Goal: Task Accomplishment & Management: Manage account settings

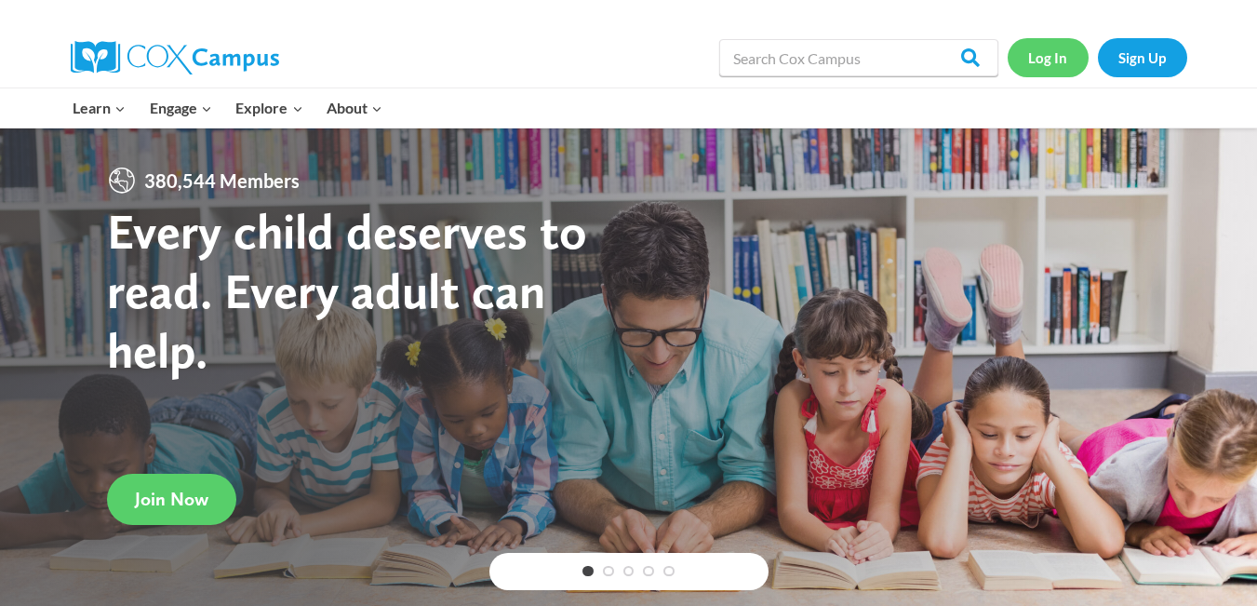
click at [1047, 50] on link "Log In" at bounding box center [1047, 57] width 81 height 38
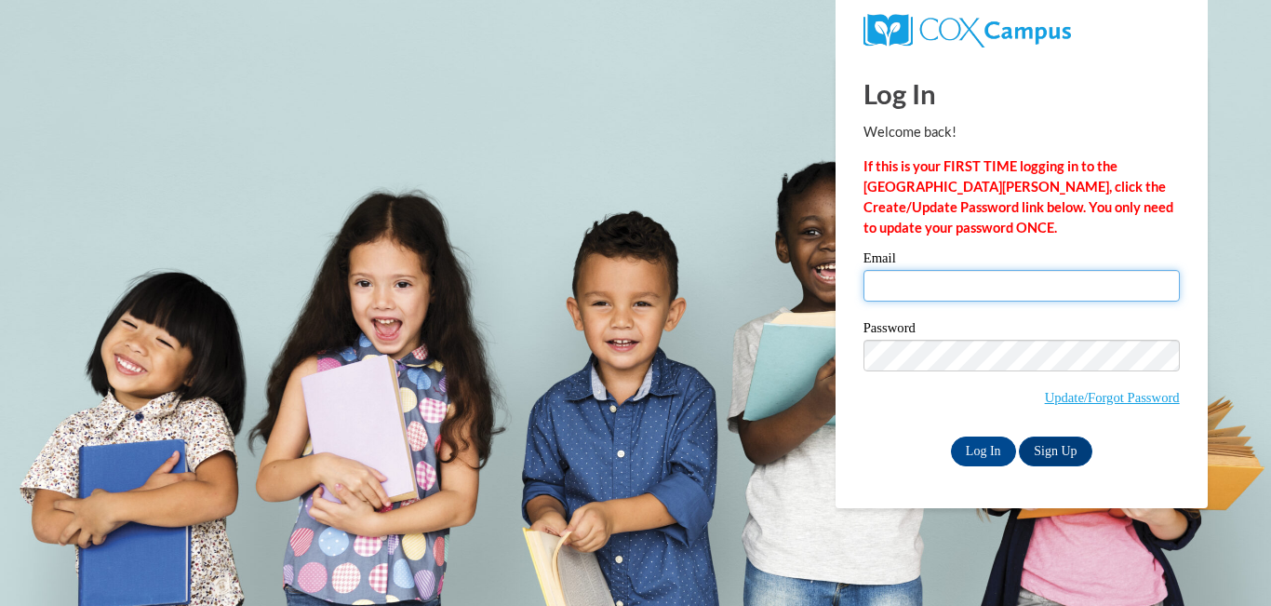
click at [949, 287] on input "Email" at bounding box center [1021, 286] width 316 height 32
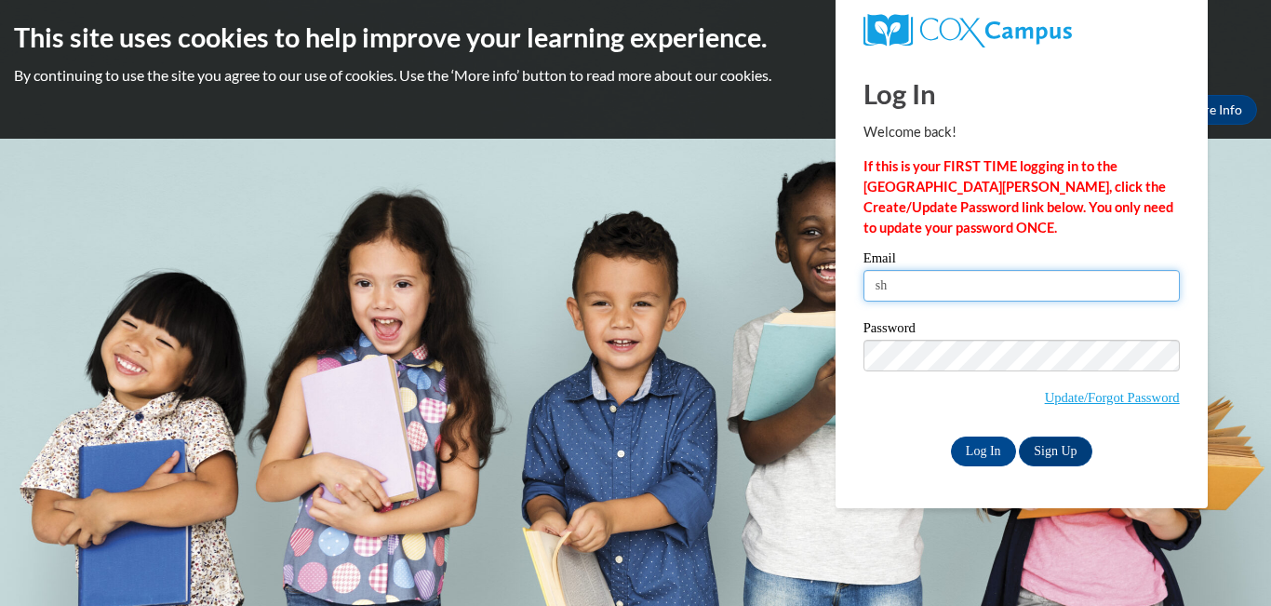
type input "s"
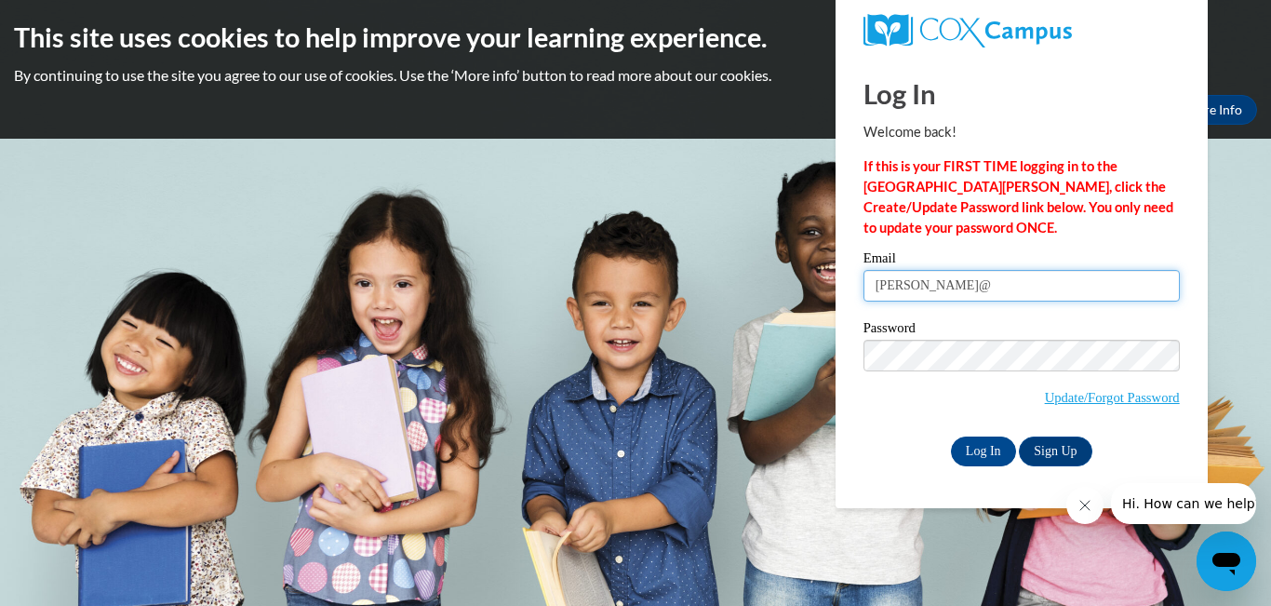
click at [875, 284] on input "dillon@" at bounding box center [1021, 286] width 316 height 32
click at [946, 285] on input "sdillon@" at bounding box center [1021, 286] width 316 height 32
type input "[EMAIL_ADDRESS][DOMAIN_NAME]"
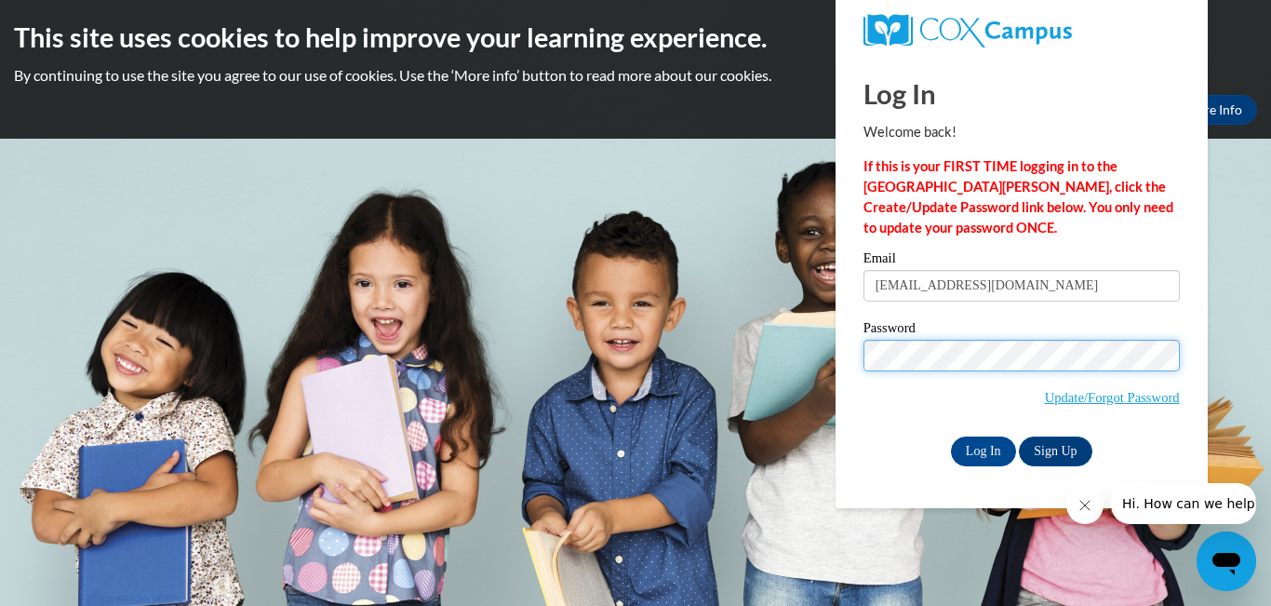
click at [951, 436] on input "Log In" at bounding box center [983, 451] width 65 height 30
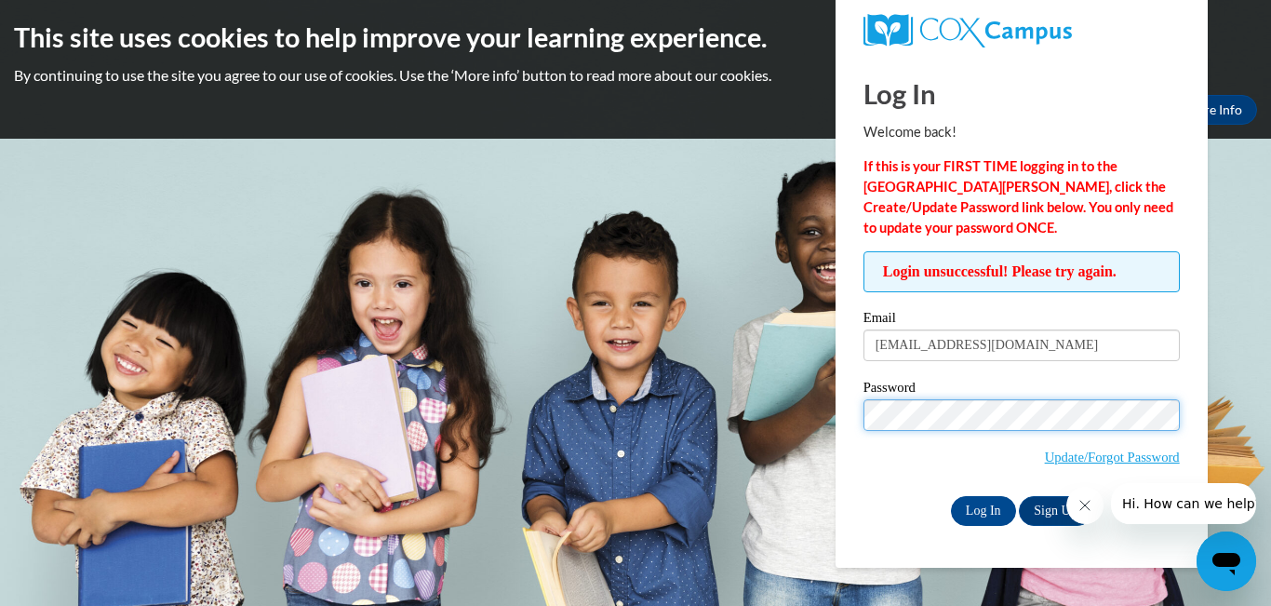
click at [951, 496] on input "Log In" at bounding box center [983, 511] width 65 height 30
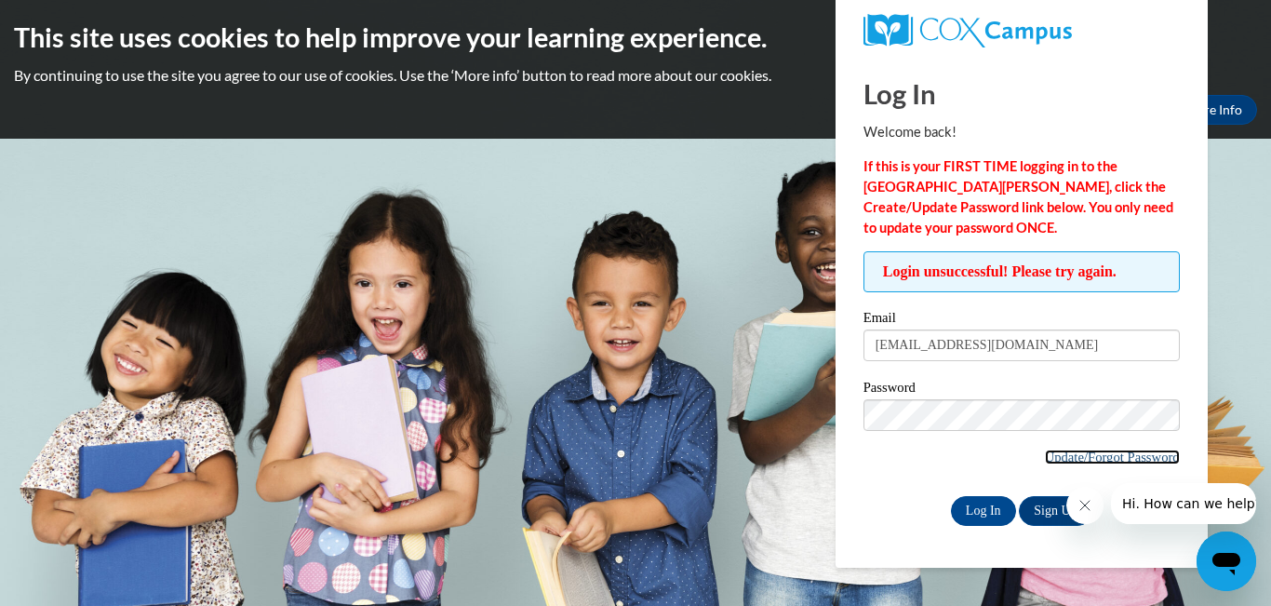
click at [1067, 449] on link "Update/Forgot Password" at bounding box center [1112, 456] width 135 height 15
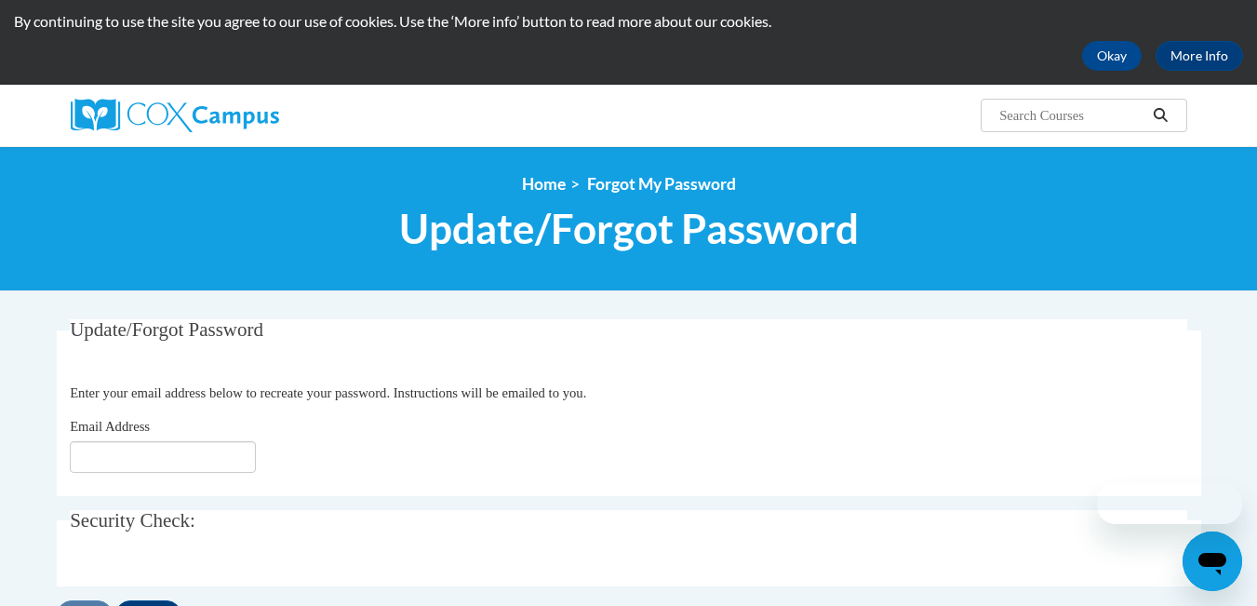
scroll to position [55, 0]
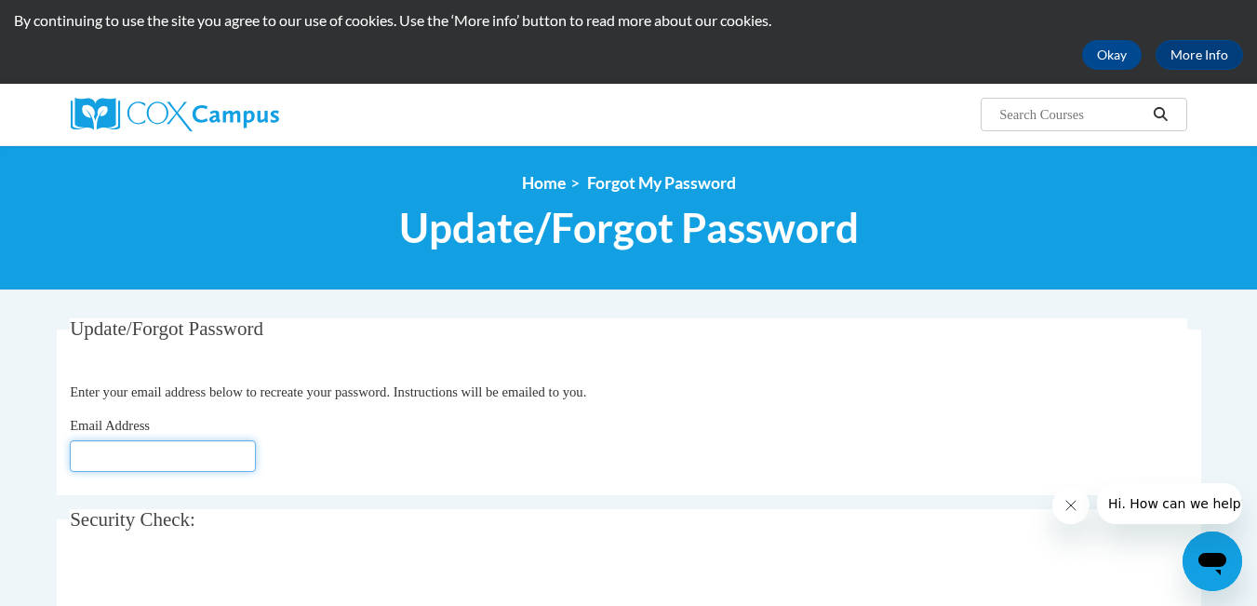
click at [198, 457] on input "Email Address" at bounding box center [163, 456] width 186 height 32
type input "[EMAIL_ADDRESS][DOMAIN_NAME]"
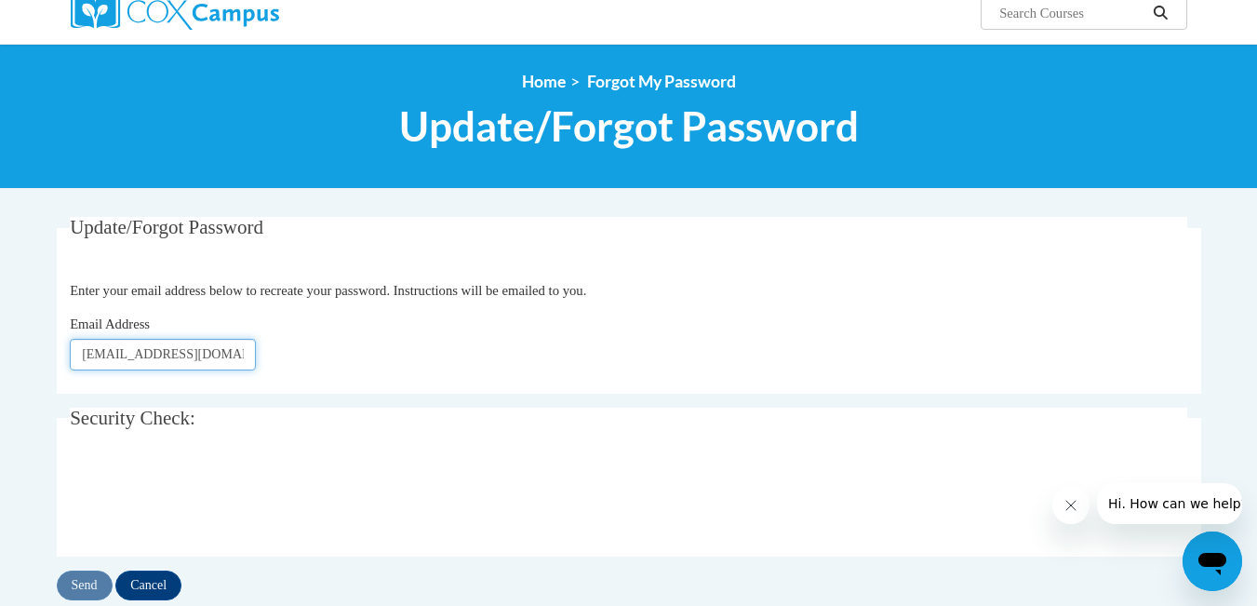
scroll to position [167, 0]
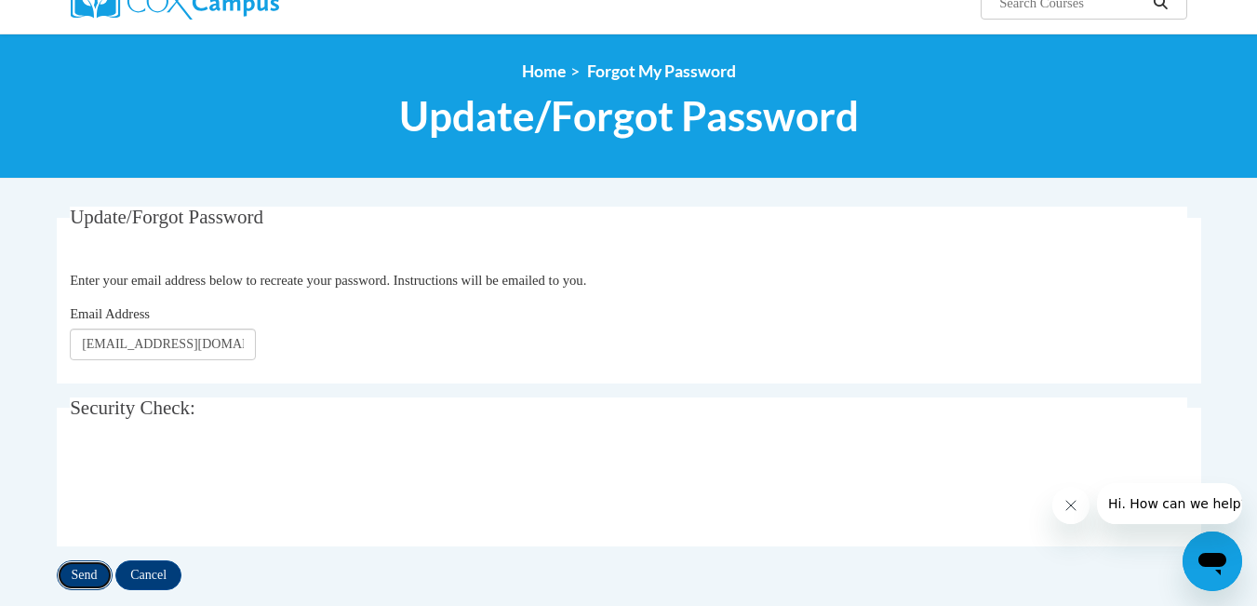
click at [84, 577] on input "Send" at bounding box center [85, 575] width 56 height 30
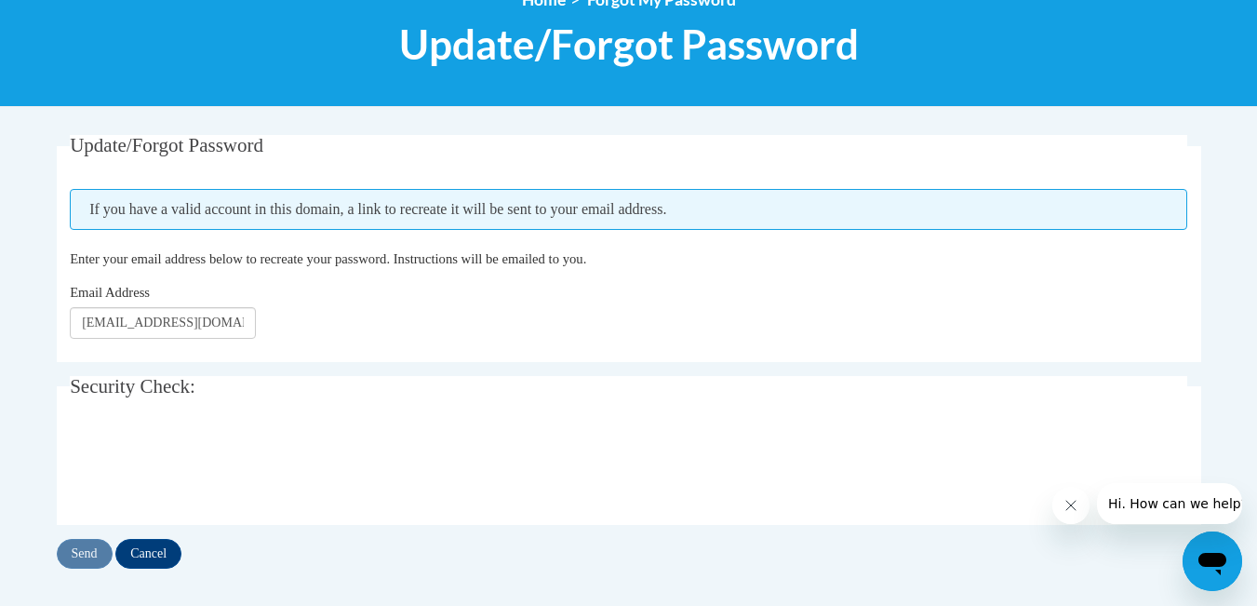
scroll to position [240, 0]
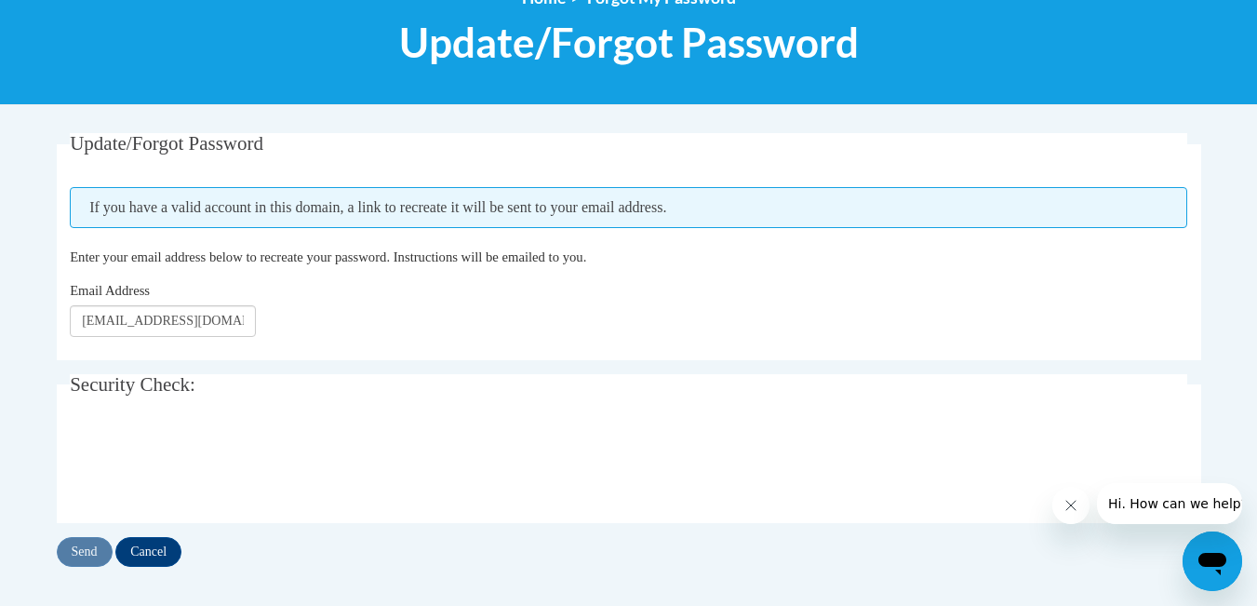
click at [204, 553] on div "Send Cancel" at bounding box center [629, 552] width 1144 height 30
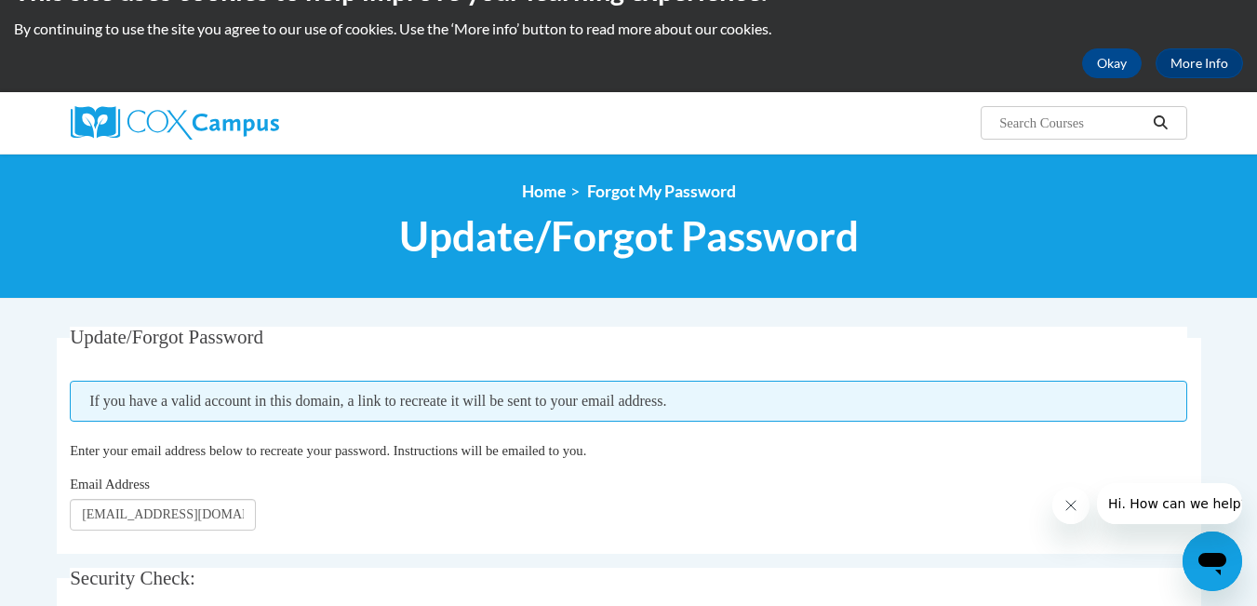
scroll to position [0, 0]
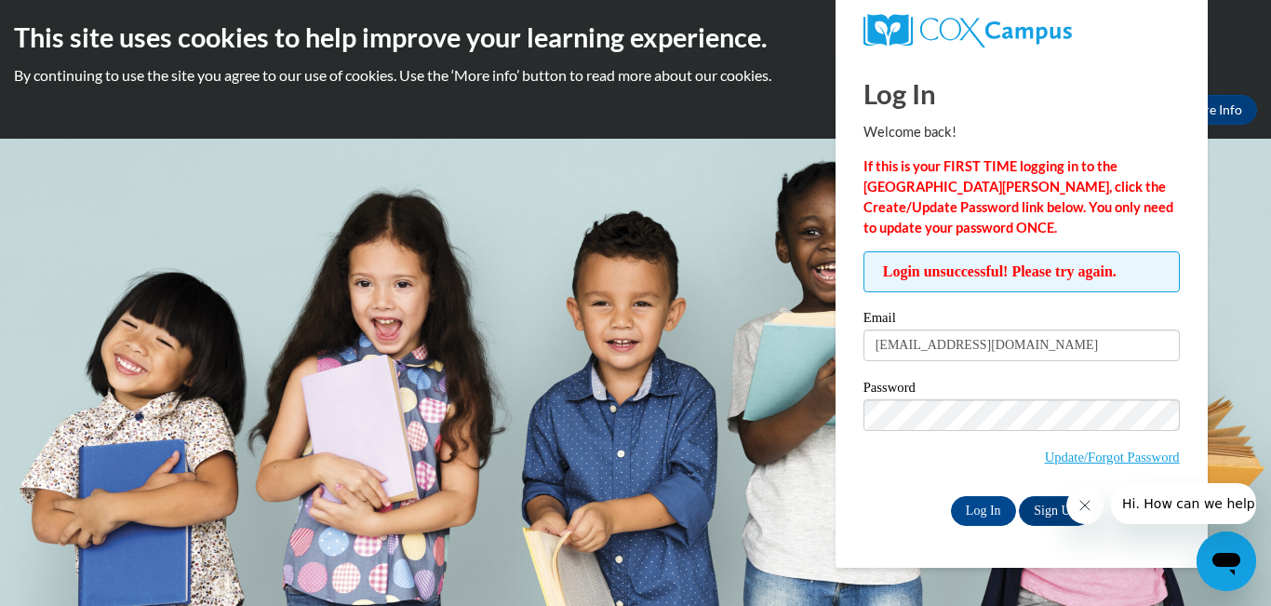
click at [769, 259] on body "This site uses cookies to help improve your learning experience. By continuing …" at bounding box center [635, 303] width 1271 height 606
click at [916, 277] on span "Login unsuccessful! Please try again." at bounding box center [1021, 271] width 316 height 41
click at [900, 351] on input "sdillon@tiger.brenau.edu" at bounding box center [1021, 345] width 316 height 32
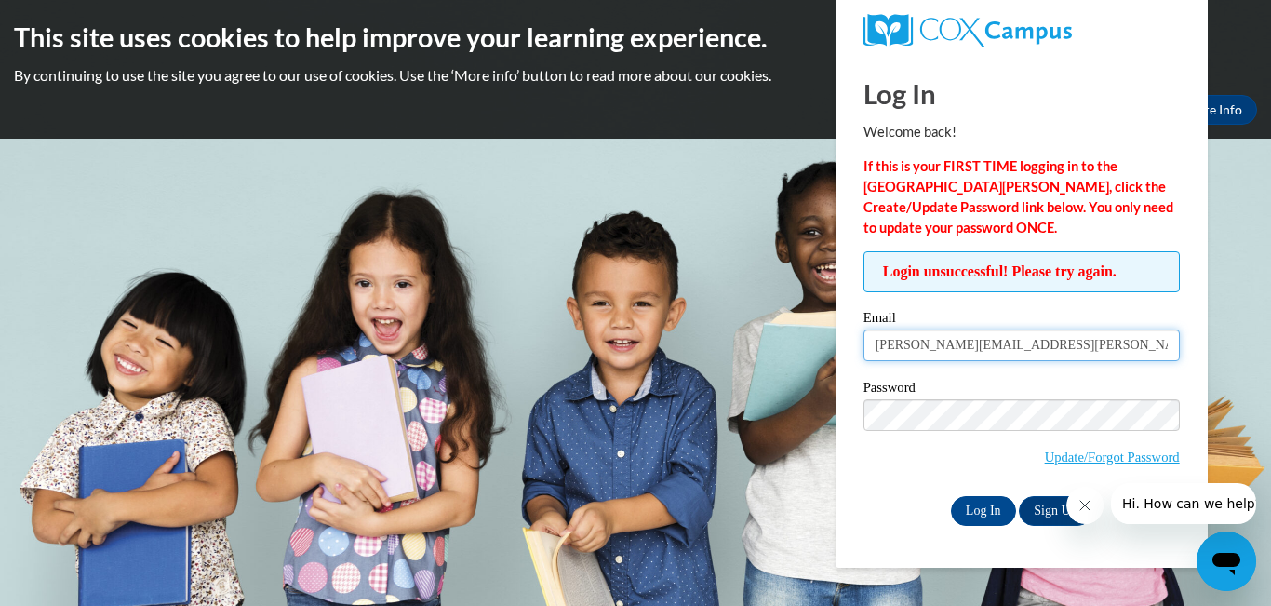
type input "[PERSON_NAME][EMAIL_ADDRESS][PERSON_NAME][DOMAIN_NAME]"
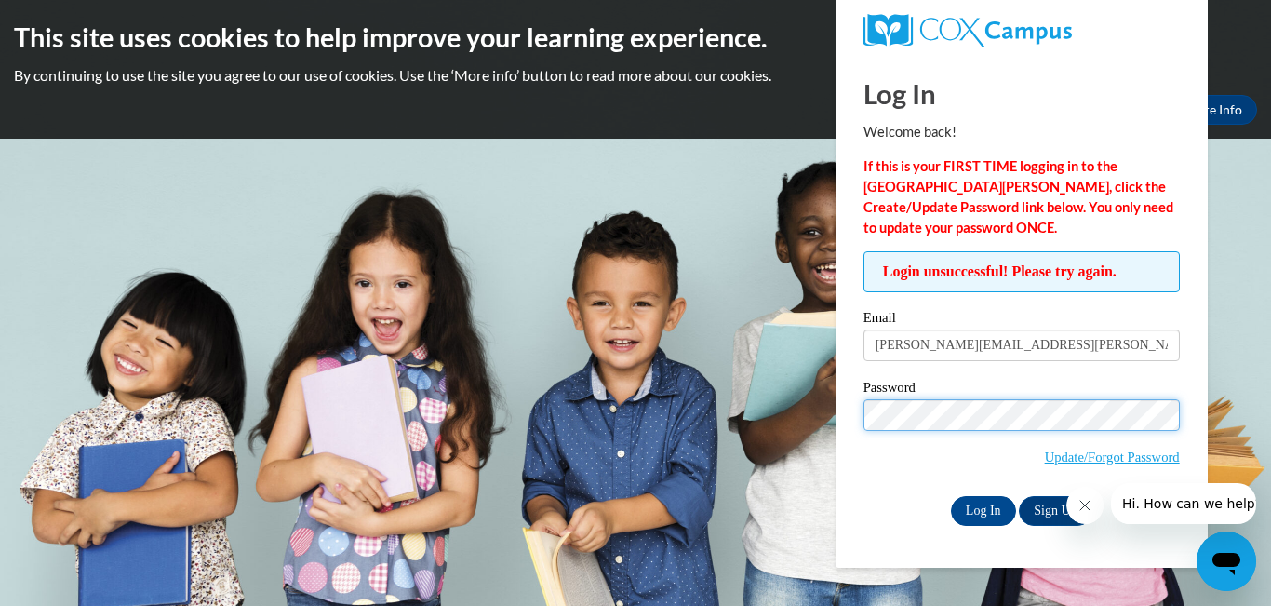
click at [951, 496] on input "Log In" at bounding box center [983, 511] width 65 height 30
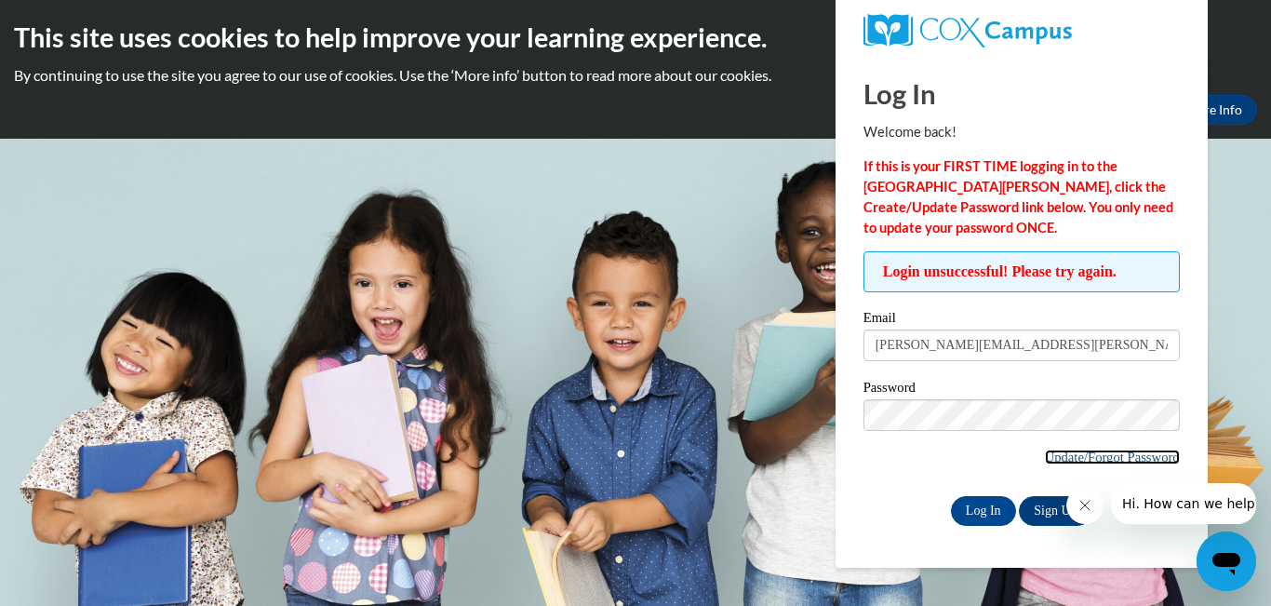
click at [1073, 451] on link "Update/Forgot Password" at bounding box center [1112, 456] width 135 height 15
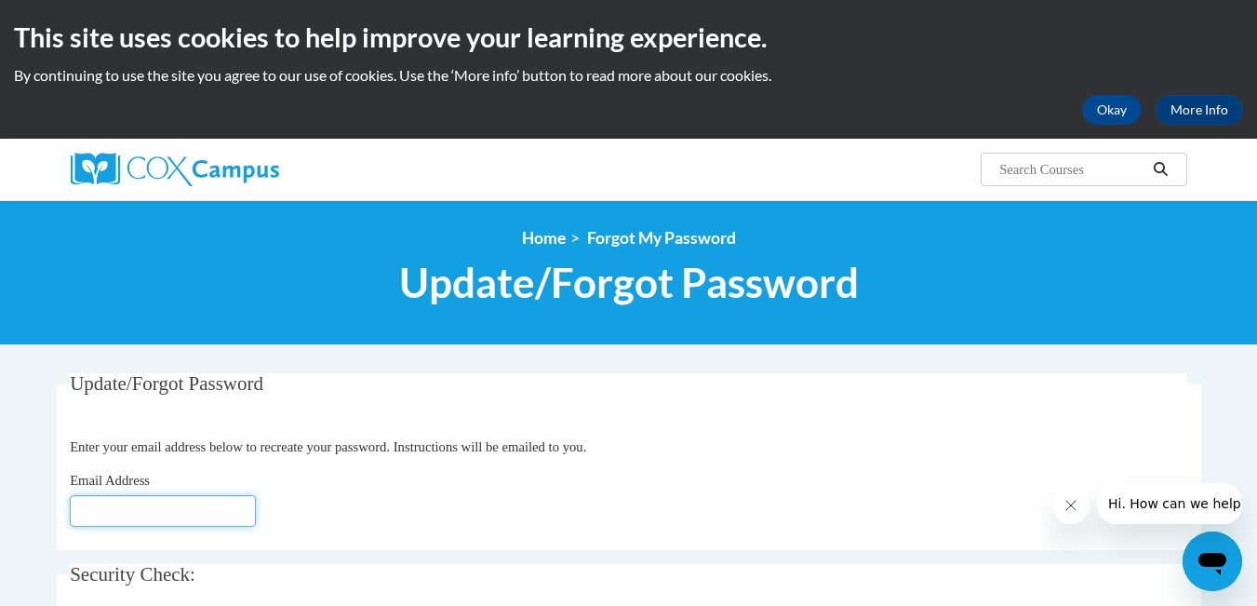
click at [127, 516] on input "Email Address" at bounding box center [163, 511] width 186 height 32
type input "shayna.l.dillon@gmail.com"
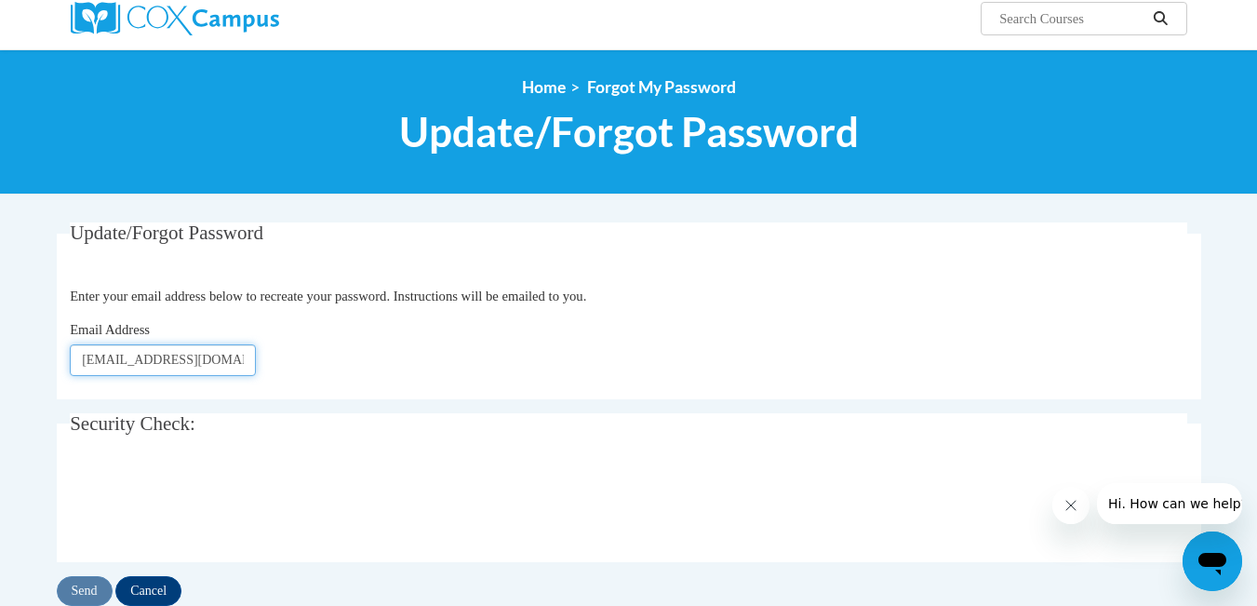
scroll to position [152, 0]
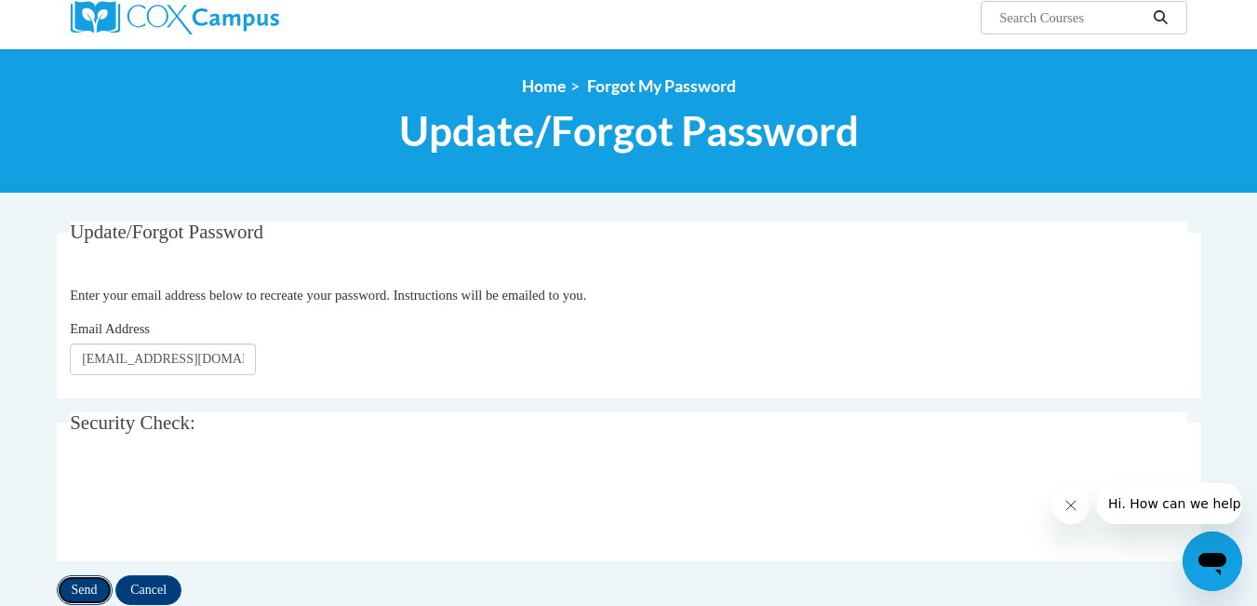
click at [71, 594] on input "Send" at bounding box center [85, 590] width 56 height 30
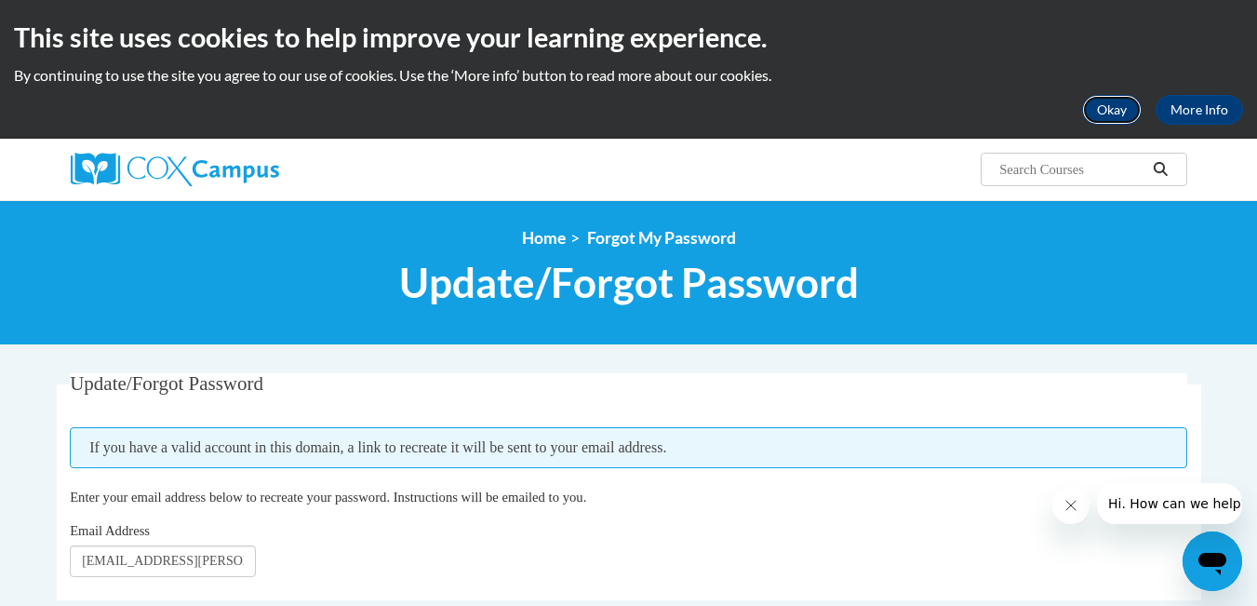
click at [1120, 113] on button "Okay" at bounding box center [1112, 110] width 60 height 30
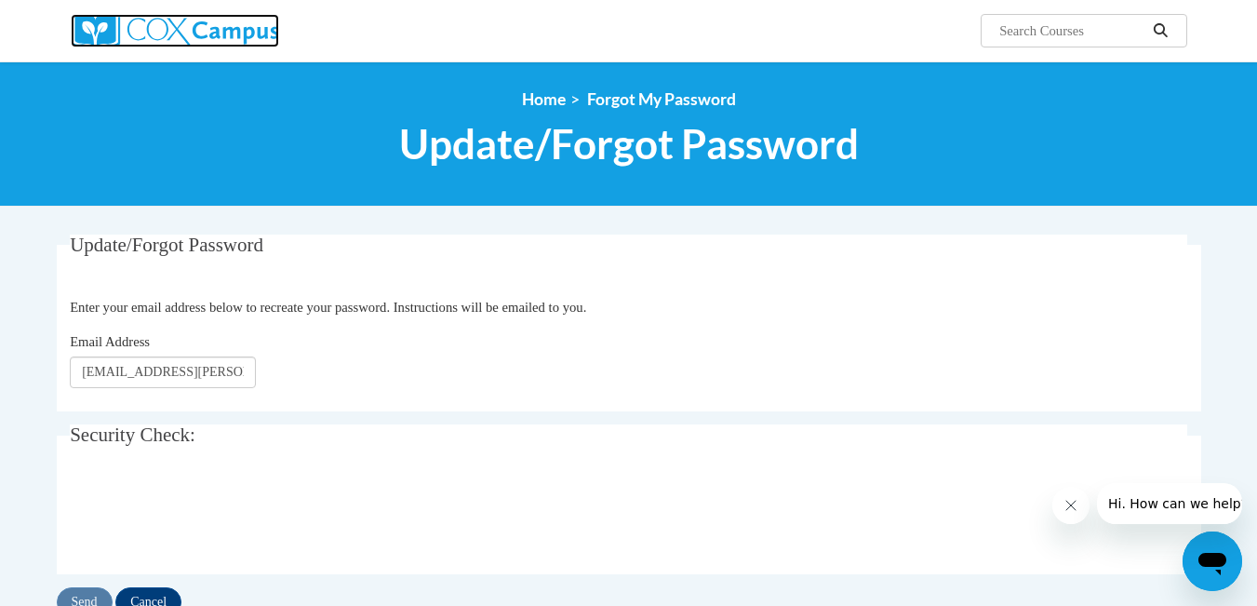
click at [164, 16] on img at bounding box center [175, 30] width 208 height 33
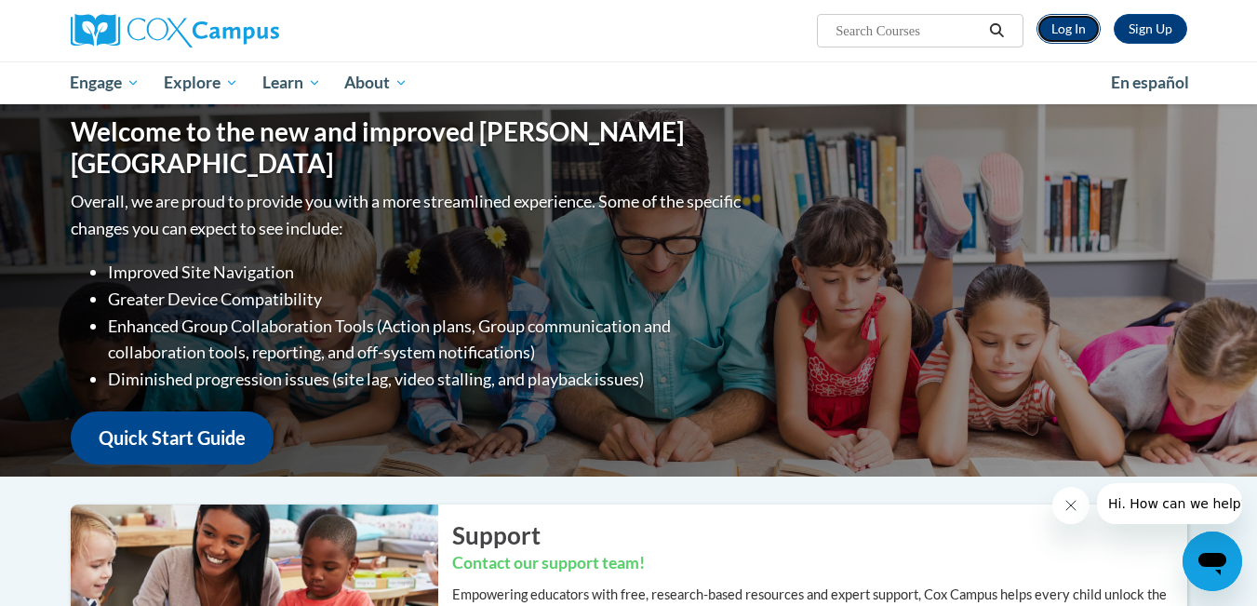
click at [1073, 29] on link "Log In" at bounding box center [1068, 29] width 64 height 30
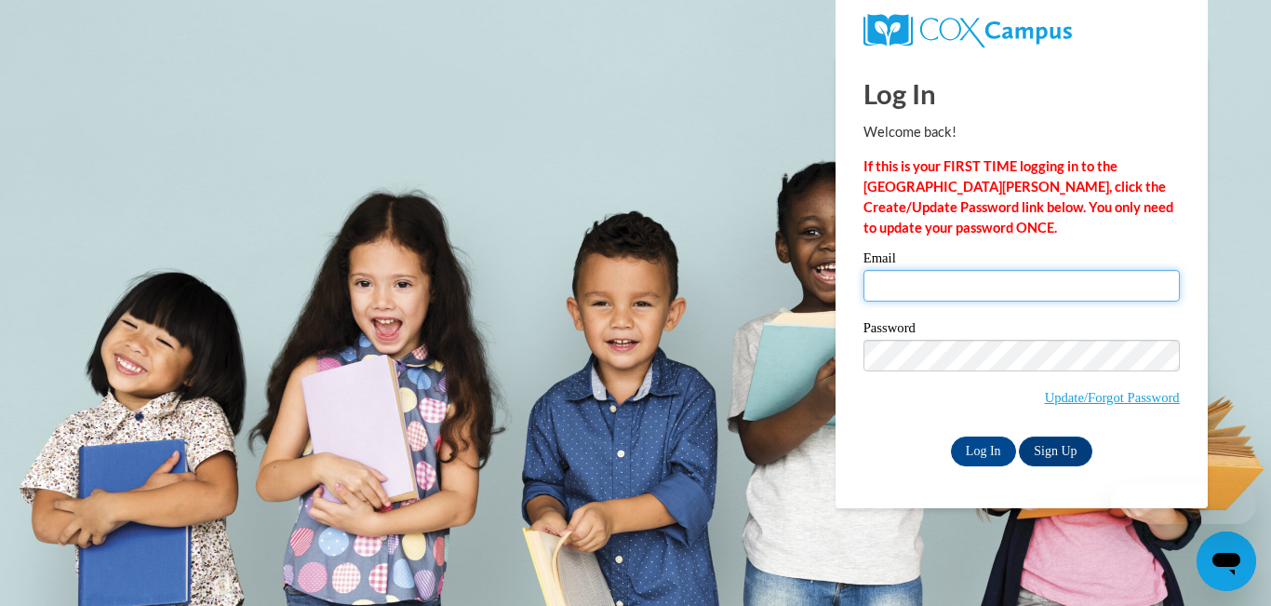
click at [949, 275] on input "Email" at bounding box center [1021, 286] width 316 height 32
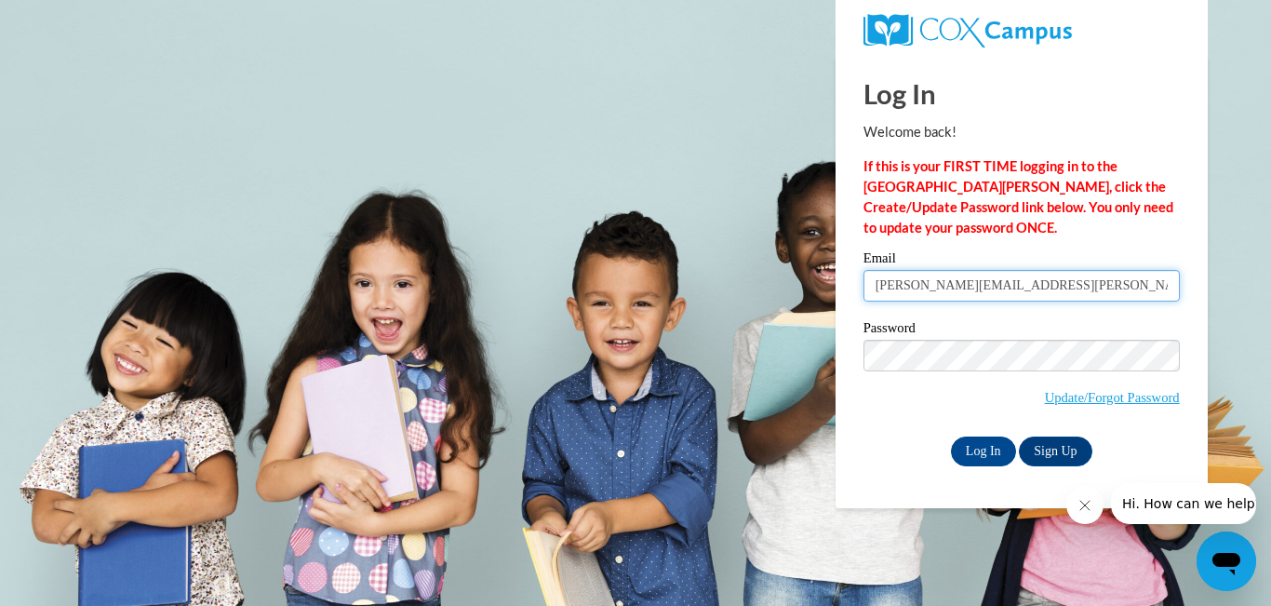
type input "shayna.l.dillon@gmail.com"
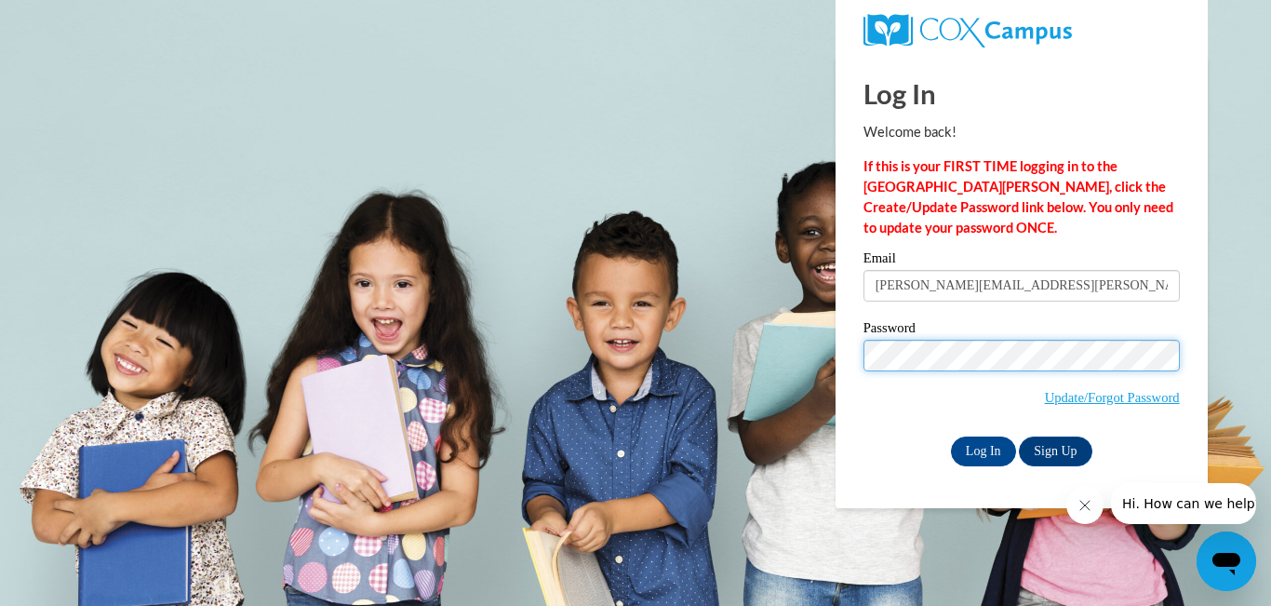
click at [951, 436] on input "Log In" at bounding box center [983, 451] width 65 height 30
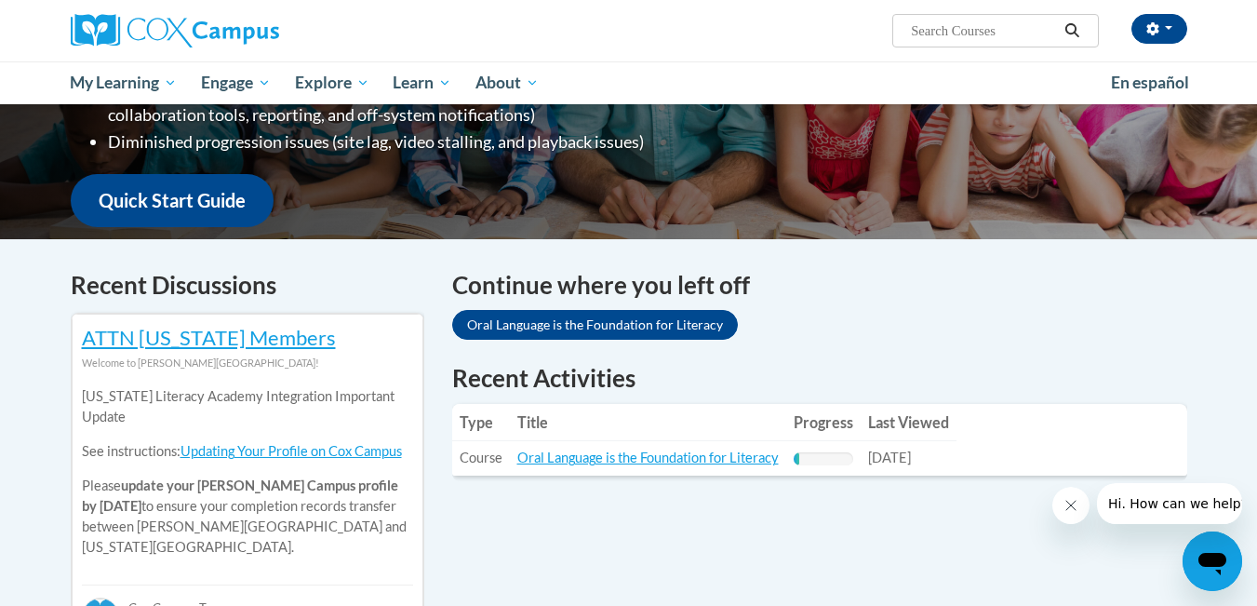
scroll to position [437, 0]
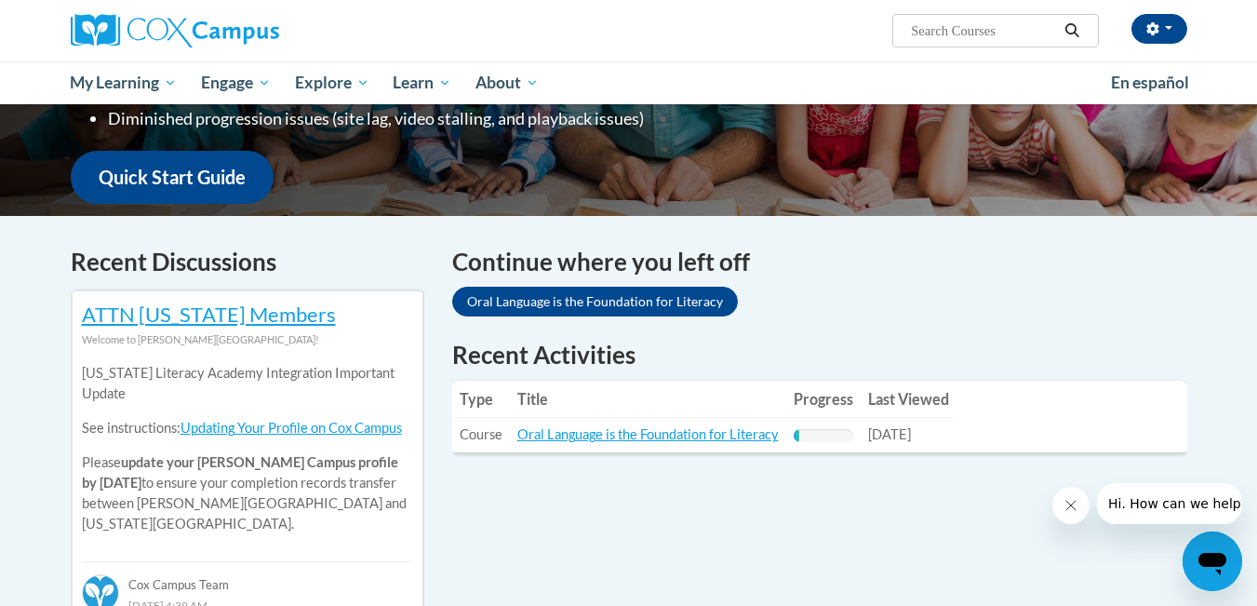
click at [982, 389] on table "Type Title Progress Last Viewed Type: Course Title: Oral Language is the Founda…" at bounding box center [819, 416] width 735 height 72
click at [1073, 505] on icon "Close message from company" at bounding box center [1069, 505] width 15 height 15
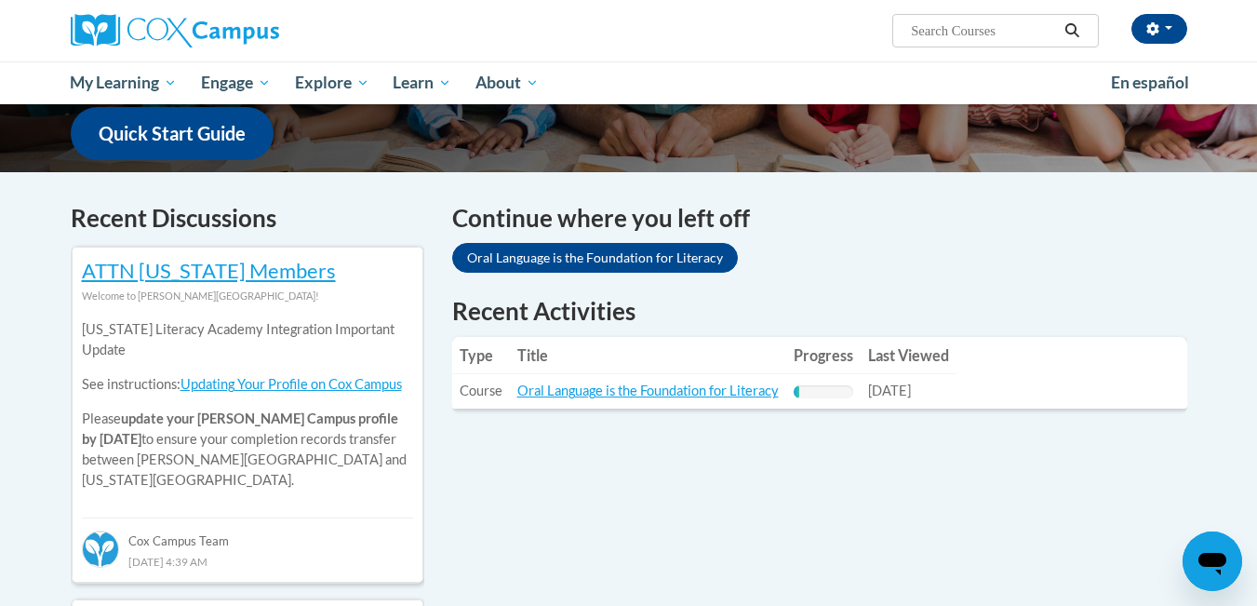
scroll to position [482, 0]
